Goal: Book appointment/travel/reservation

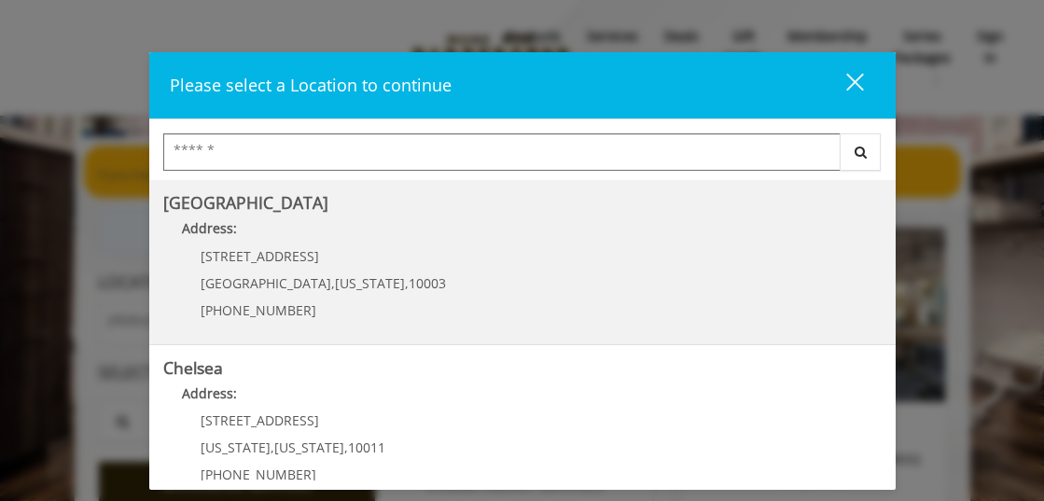
scroll to position [128, 0]
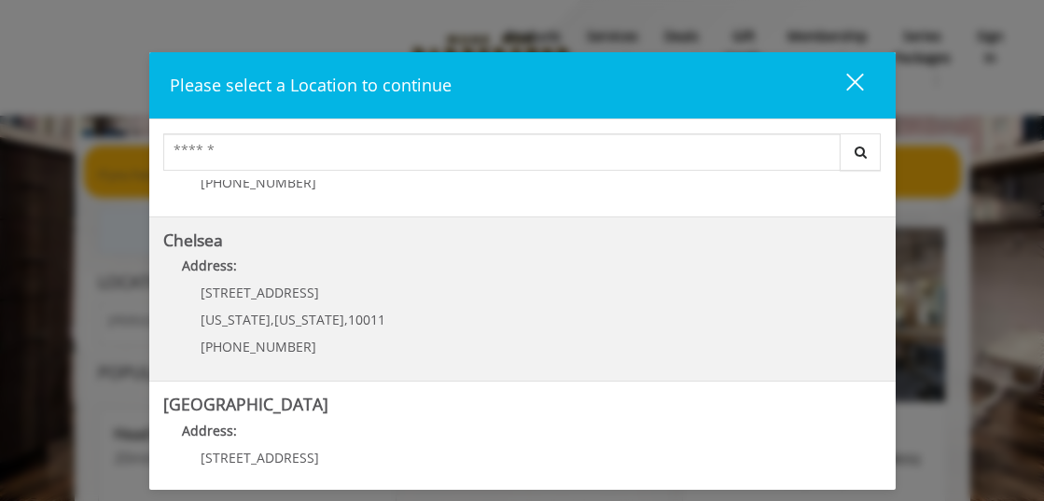
click at [475, 291] on link "Chelsea Address: [STREET_ADDRESS][US_STATE][US_STATE] (917) 639-3902" at bounding box center [522, 299] width 718 height 136
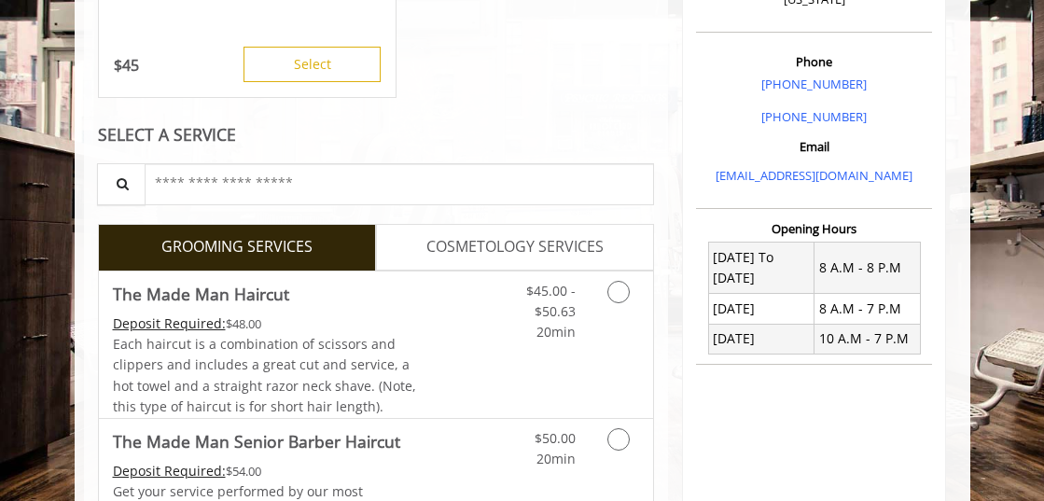
scroll to position [499, 0]
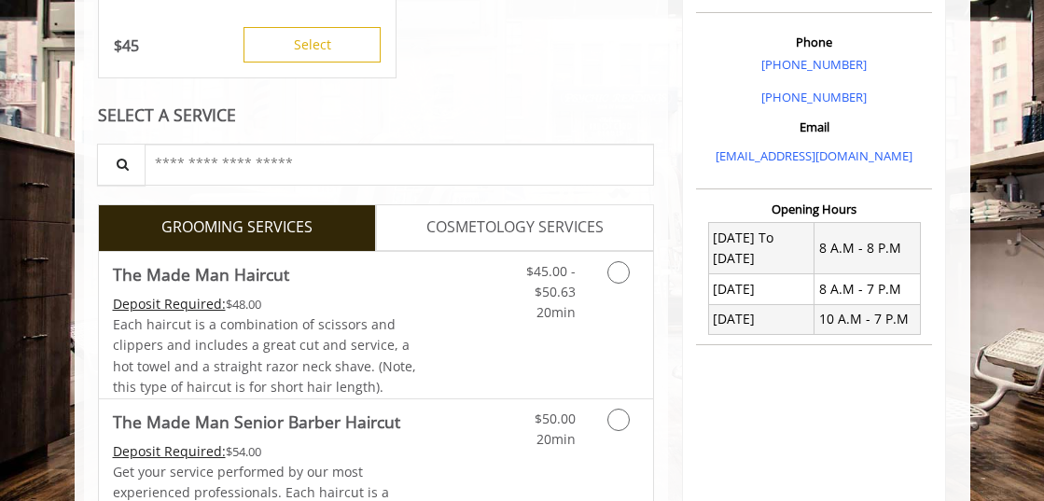
click at [470, 235] on span "COSMETOLOGY SERVICES" at bounding box center [514, 227] width 177 height 24
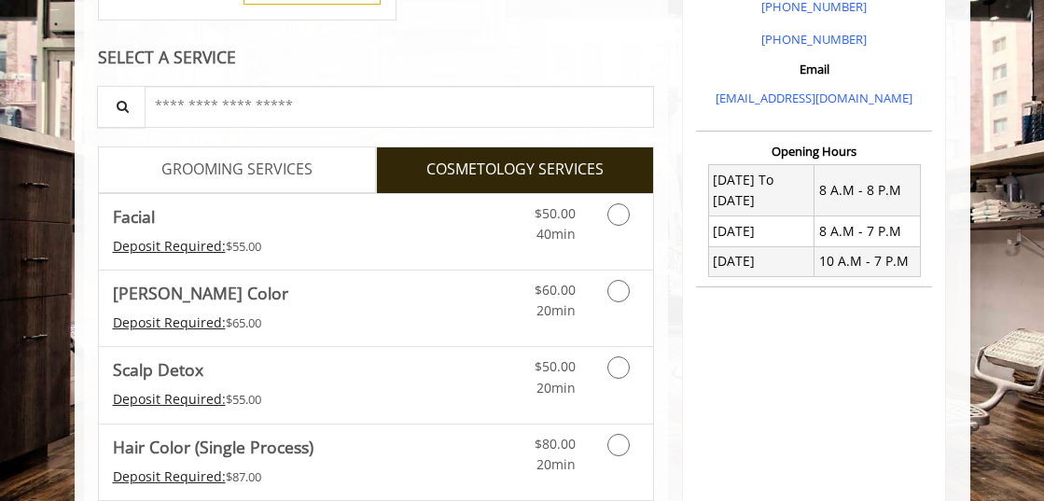
scroll to position [554, 0]
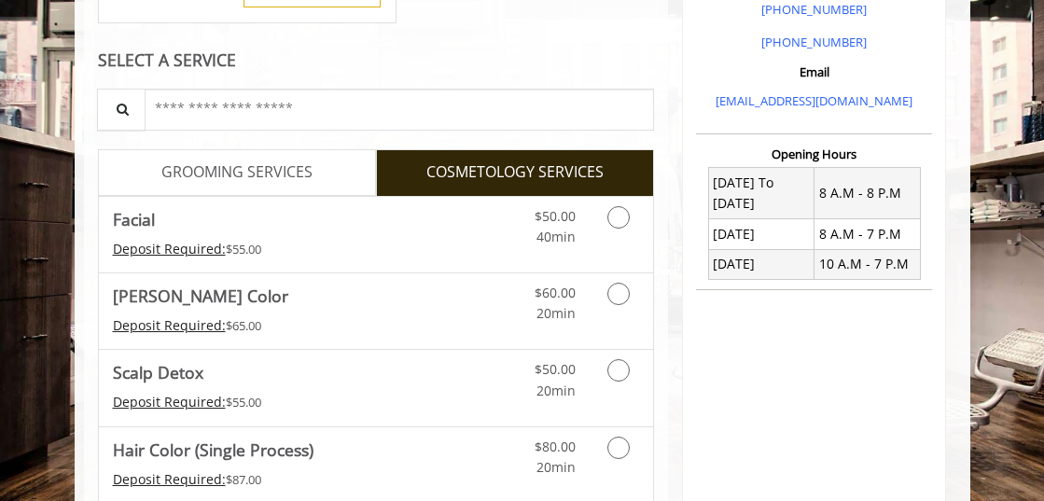
click at [310, 177] on span "GROOMING SERVICES" at bounding box center [236, 172] width 151 height 24
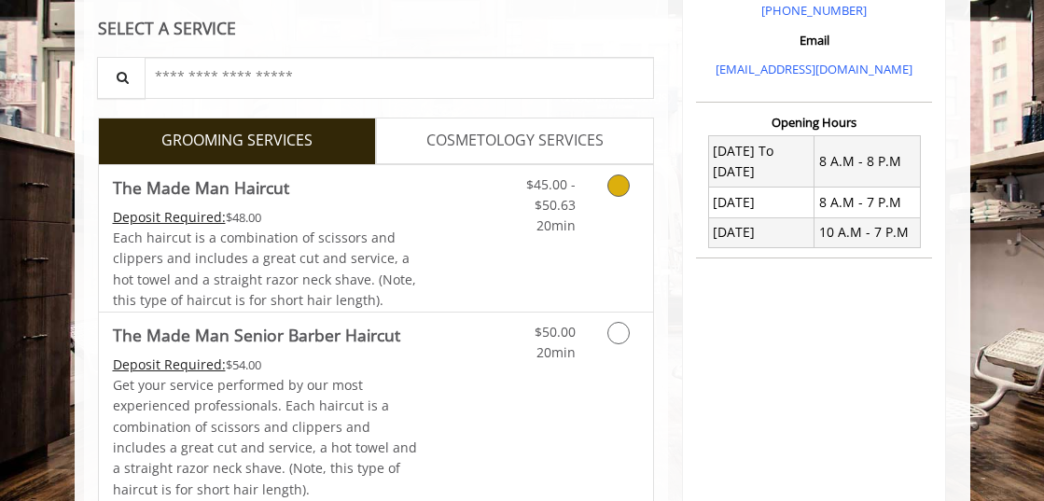
scroll to position [587, 0]
click at [480, 234] on link "Discounted Price" at bounding box center [468, 237] width 92 height 146
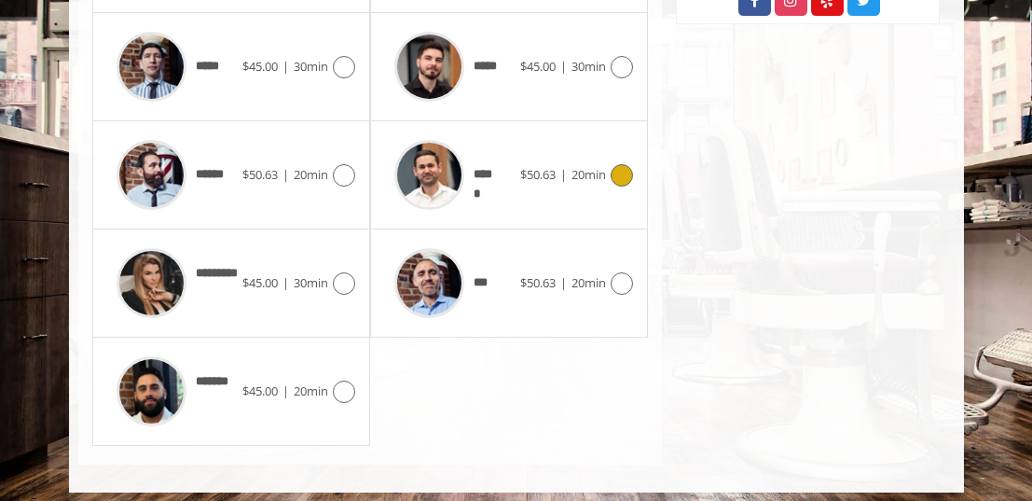
scroll to position [1122, 0]
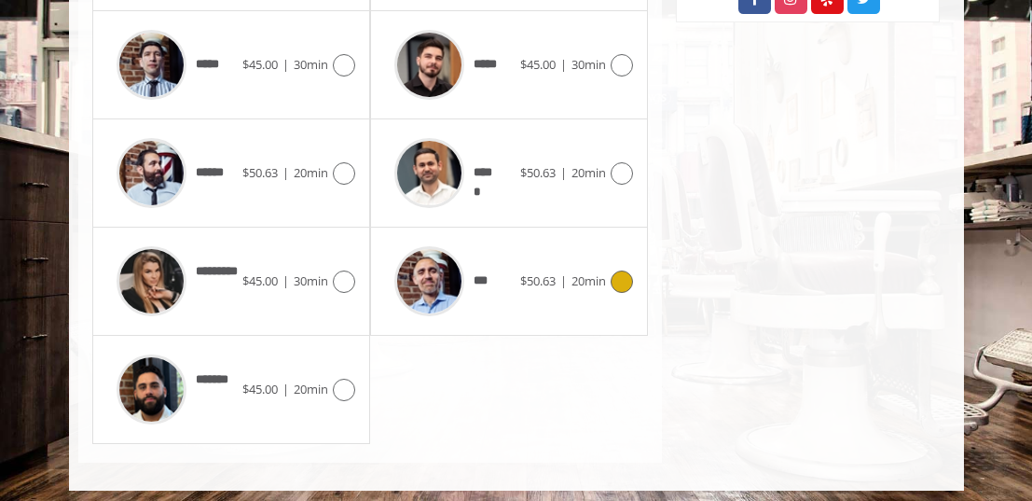
click at [520, 289] on span "$50.63 | 20min" at bounding box center [563, 281] width 86 height 20
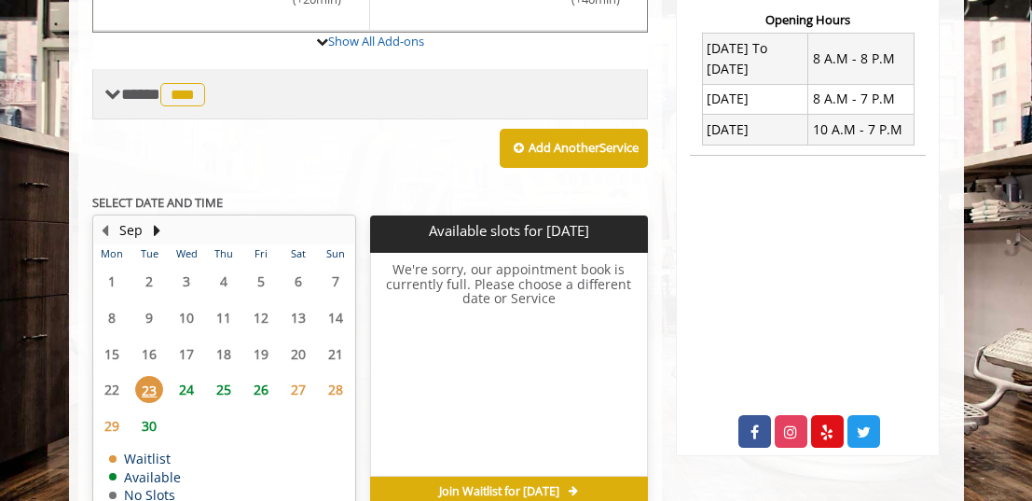
scroll to position [723, 0]
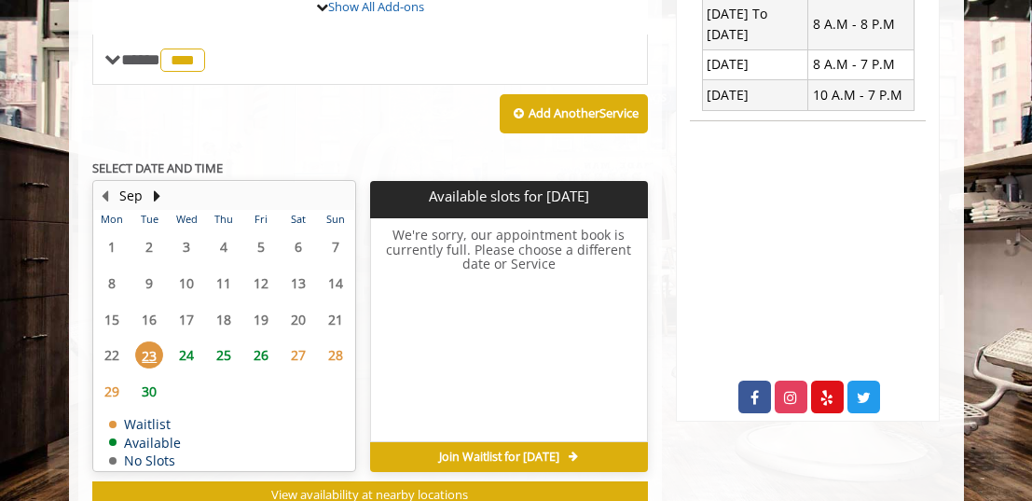
click at [187, 352] on span "24" at bounding box center [187, 354] width 28 height 27
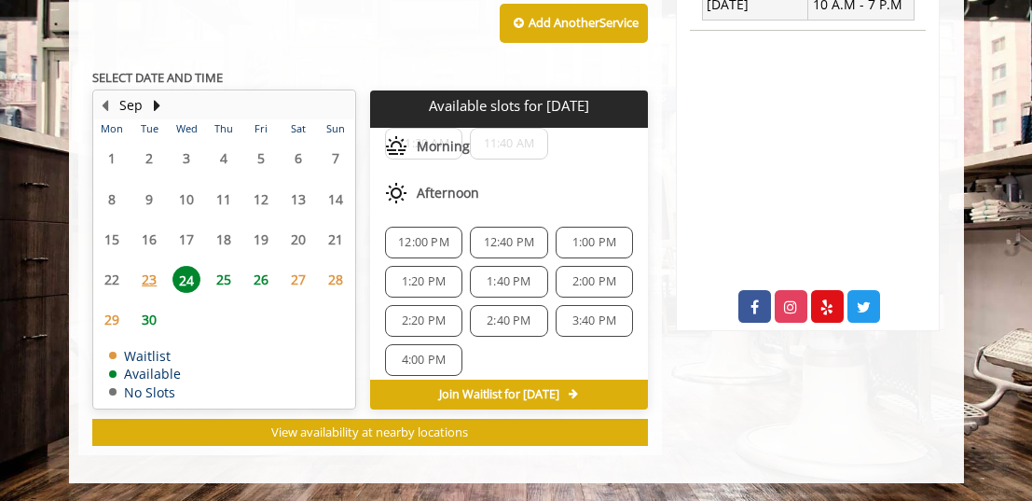
scroll to position [63, 0]
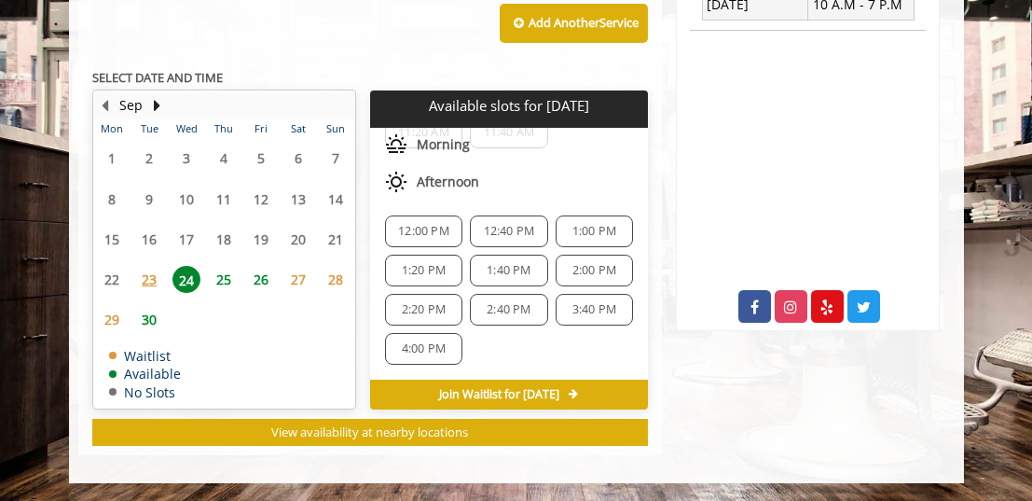
click at [227, 281] on span "25" at bounding box center [224, 279] width 28 height 27
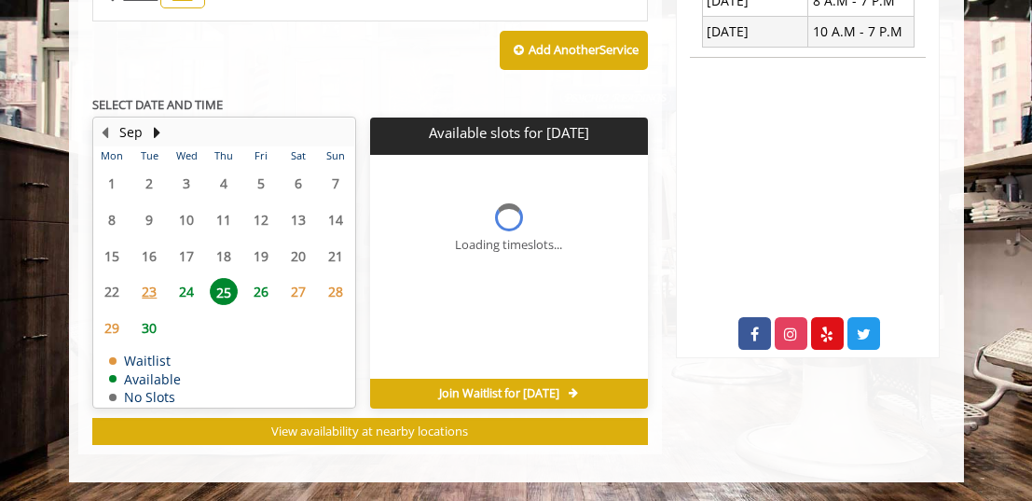
scroll to position [0, 0]
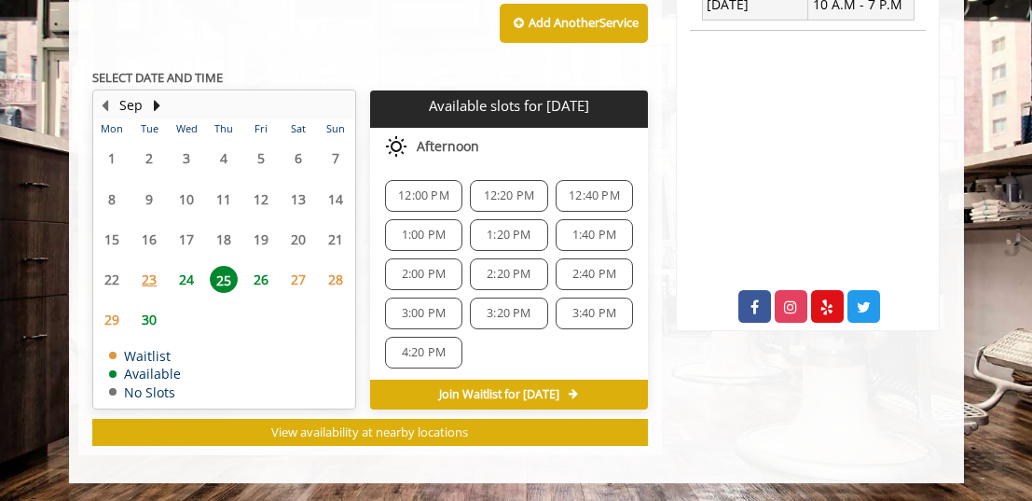
click at [264, 278] on span "26" at bounding box center [261, 279] width 28 height 27
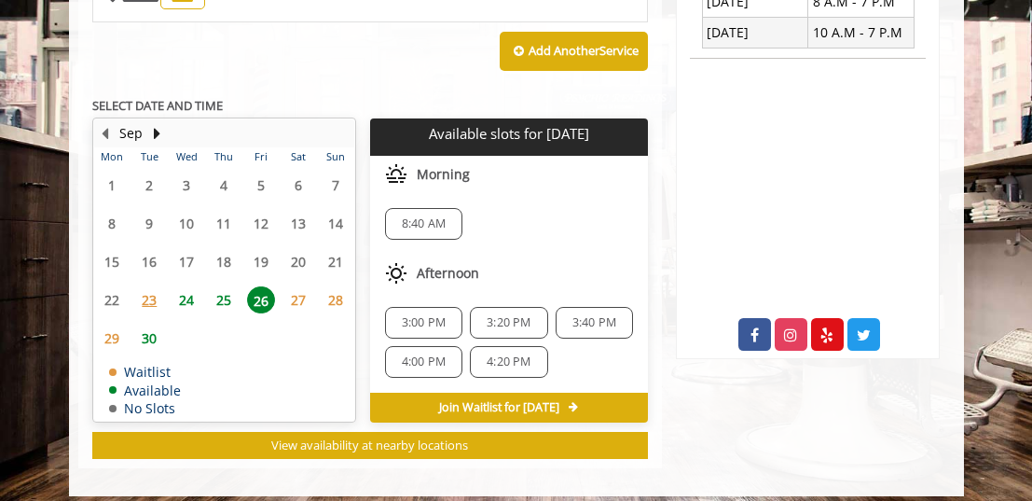
scroll to position [798, 0]
